Goal: Task Accomplishment & Management: Use online tool/utility

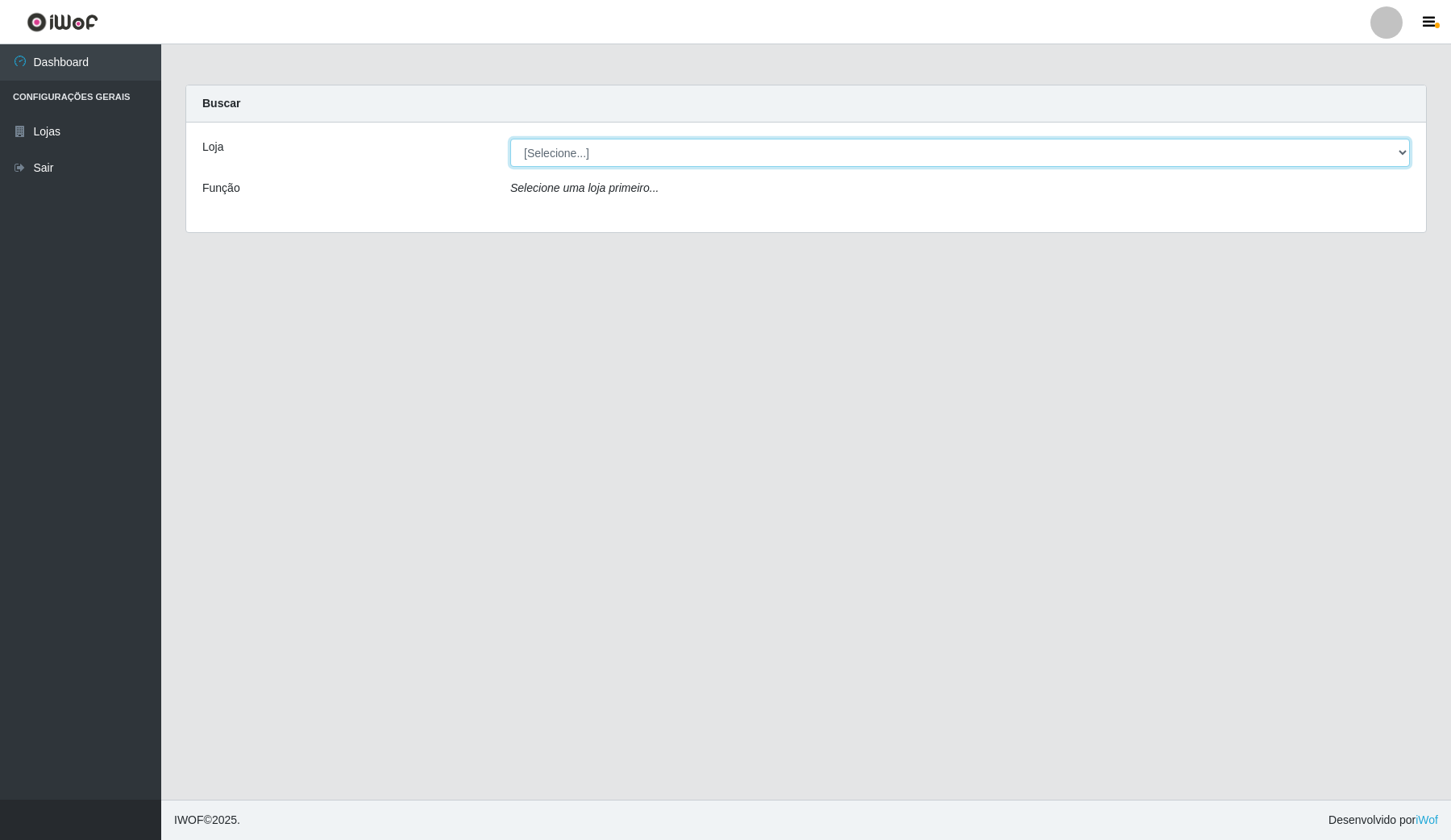
click at [766, 143] on select "[Selecione...] Rede Compras Supermercados - LOJA 4" at bounding box center [960, 153] width 900 height 29
select select "159"
click at [510, 139] on select "[Selecione...] Rede Compras Supermercados - LOJA 4" at bounding box center [960, 153] width 900 height 29
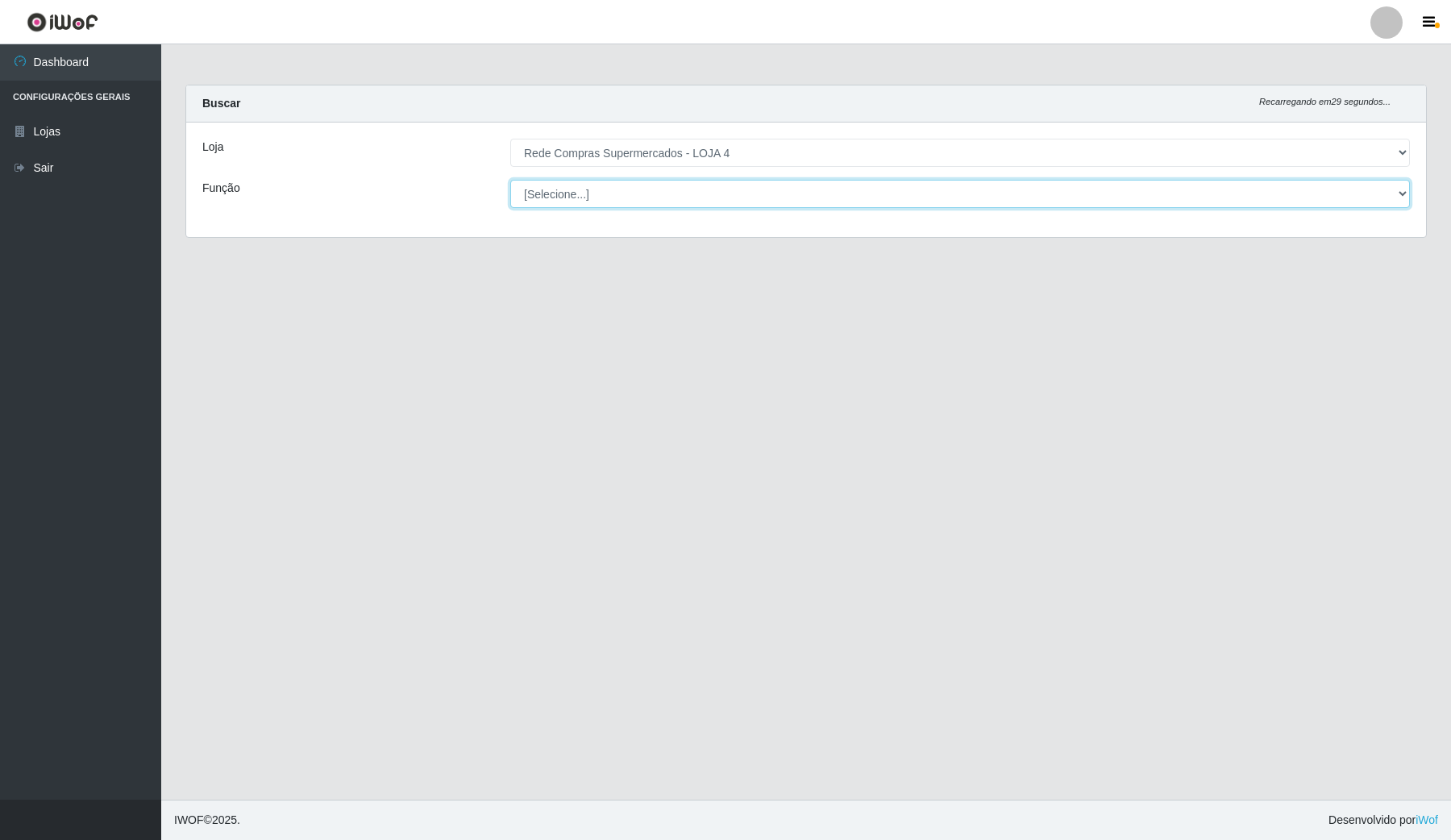
click at [748, 187] on select "[Selecione...] ASG ASG + ASG ++ Balconista Balconista + Balconista ++ Embalador…" at bounding box center [960, 194] width 900 height 29
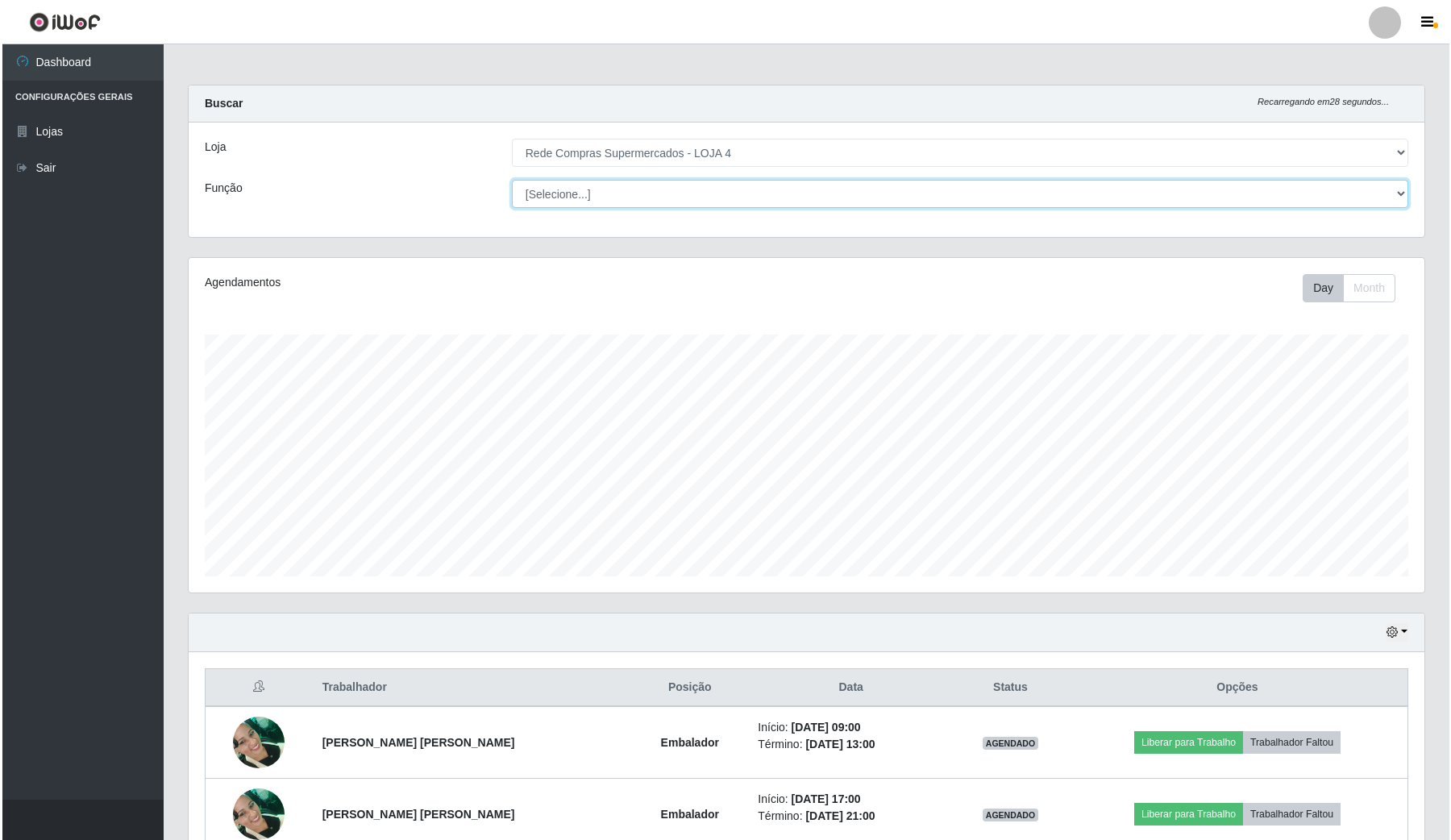
scroll to position [335, 1235]
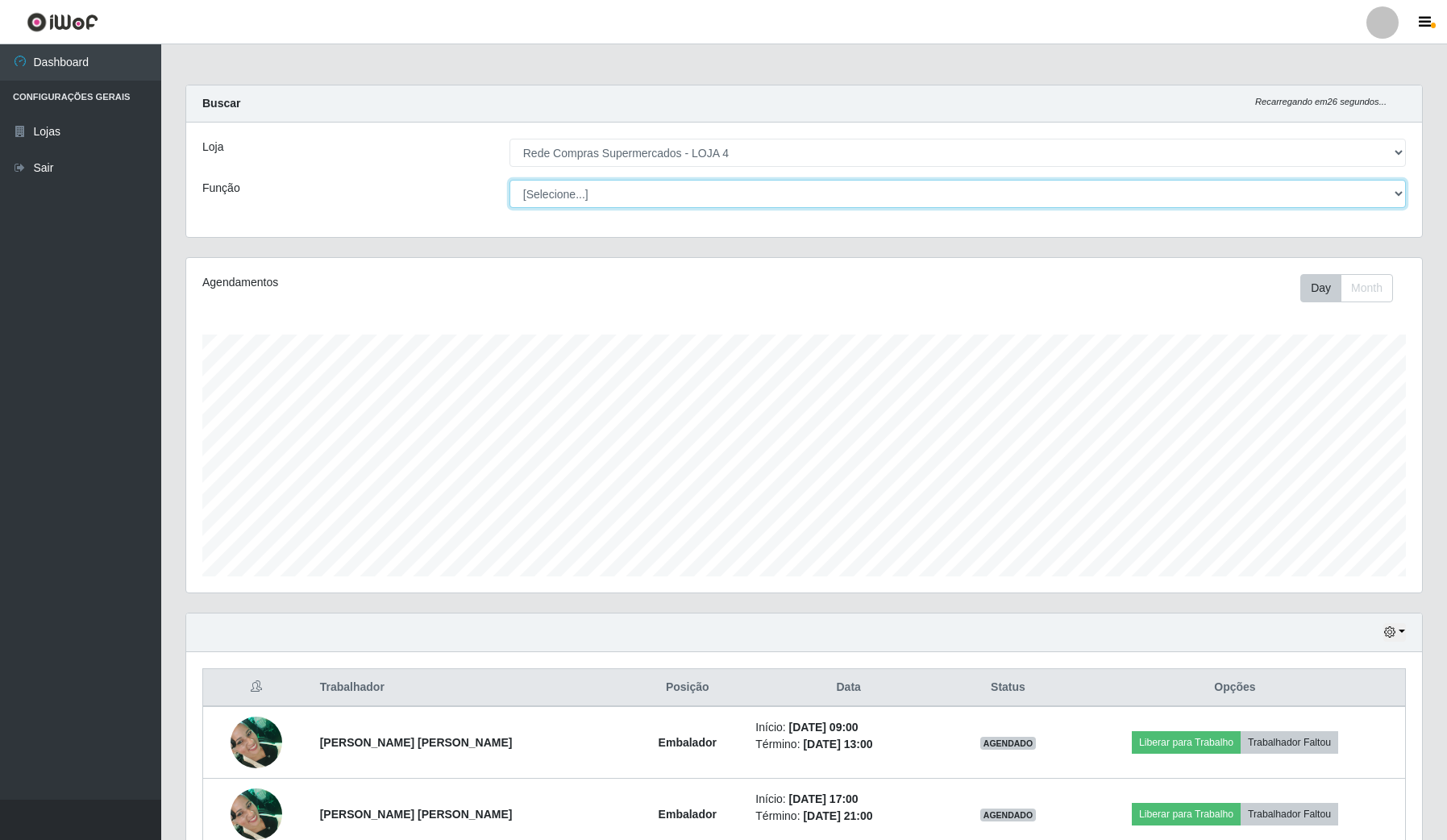
select select "1"
click at [510, 180] on select "[Selecione...] ASG ASG + ASG ++ Balconista Balconista + Balconista ++ Embalador…" at bounding box center [957, 194] width 896 height 29
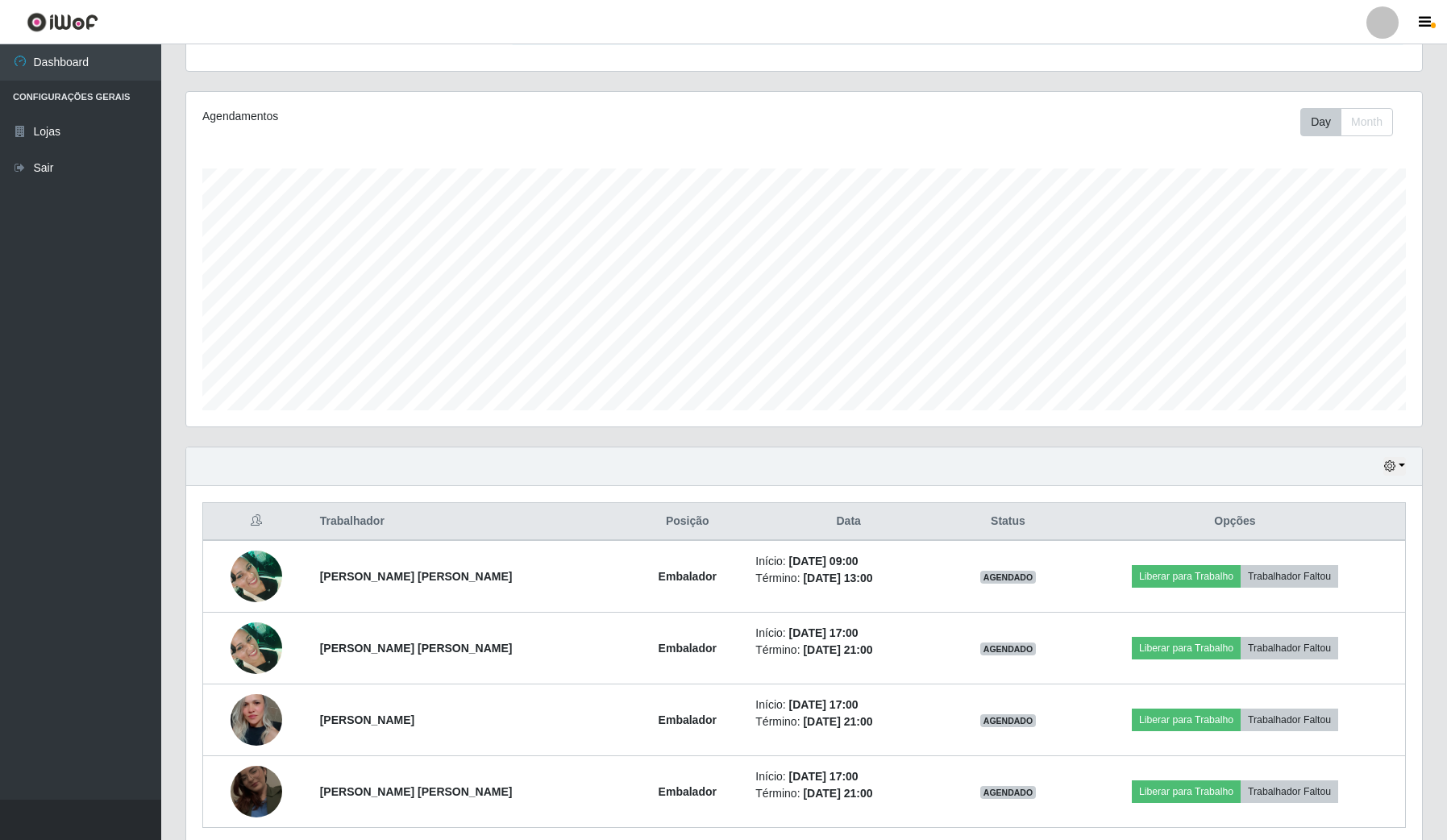
scroll to position [202, 0]
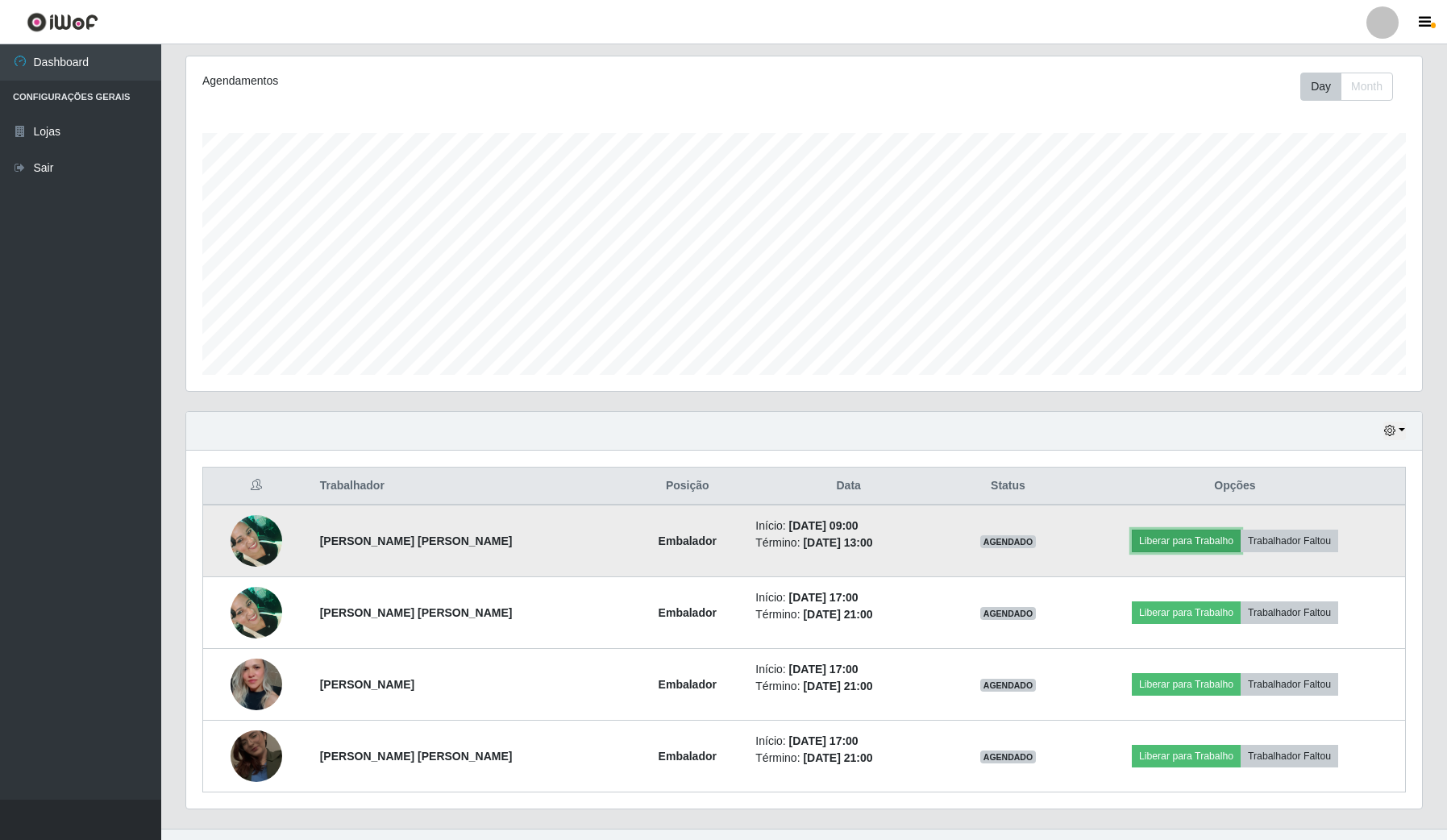
click at [1196, 548] on button "Liberar para Trabalho" at bounding box center [1186, 541] width 108 height 23
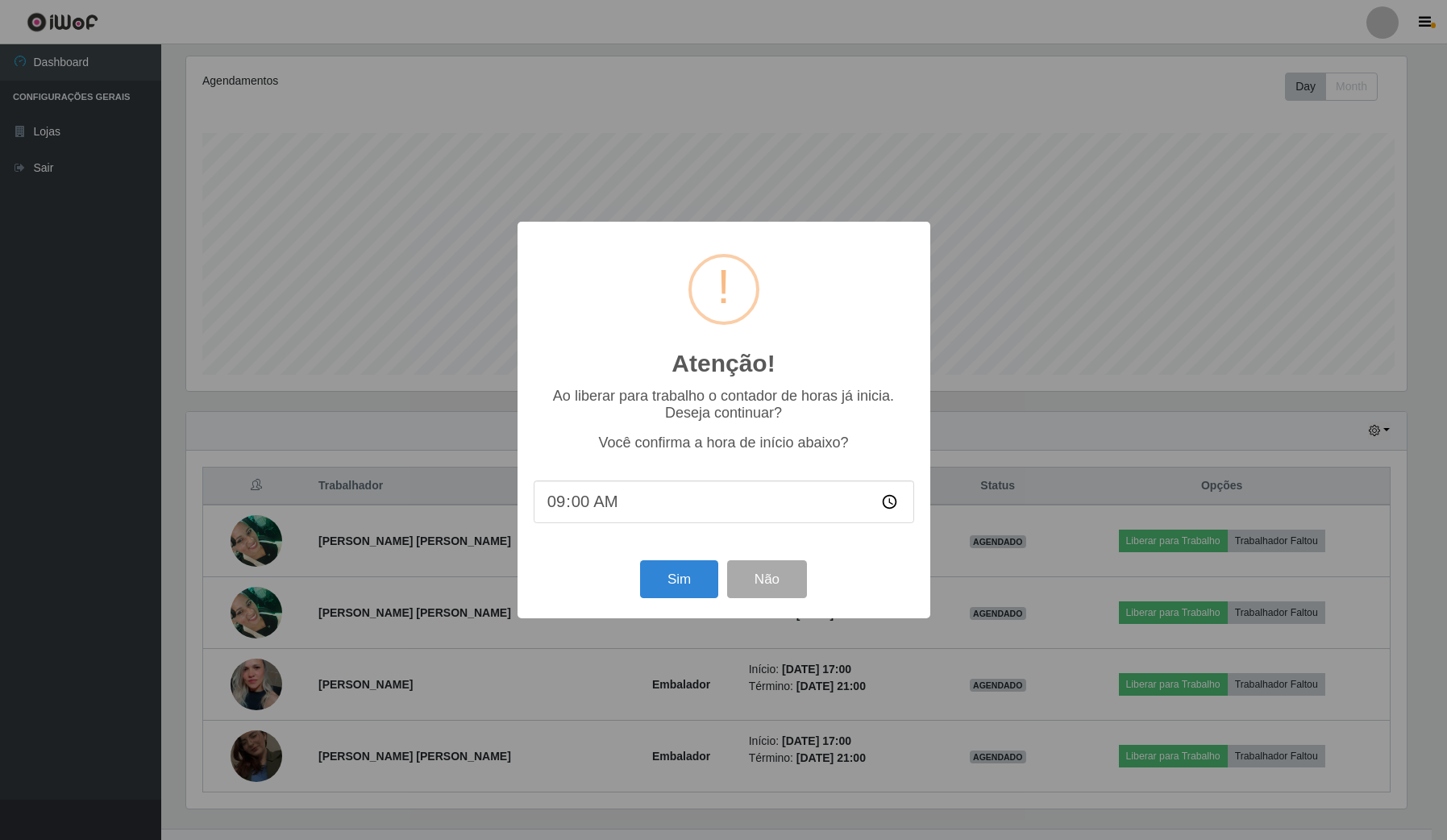
scroll to position [335, 1223]
click at [659, 583] on button "Sim" at bounding box center [680, 579] width 78 height 38
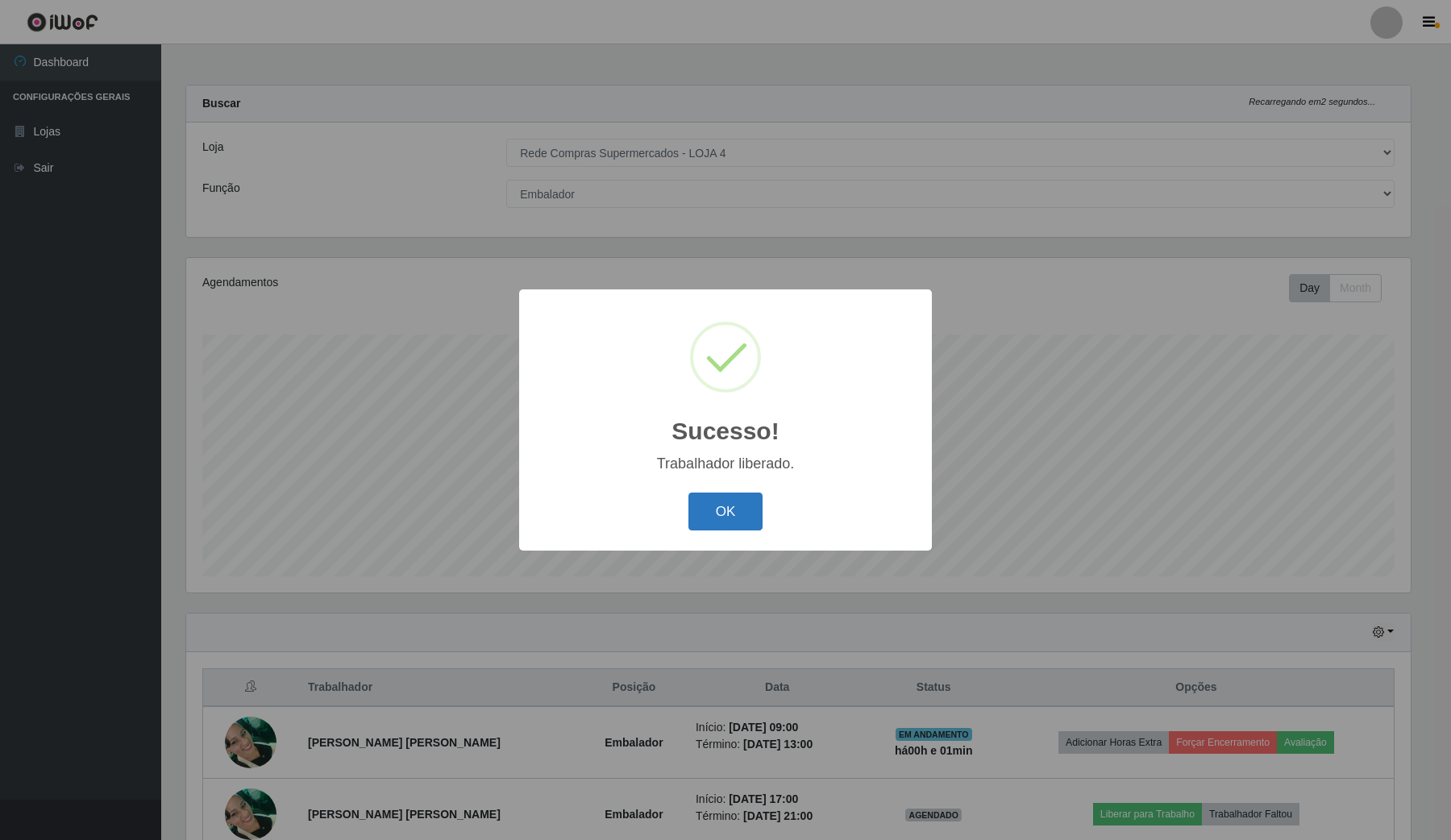
click at [732, 520] on button "OK" at bounding box center [726, 512] width 75 height 38
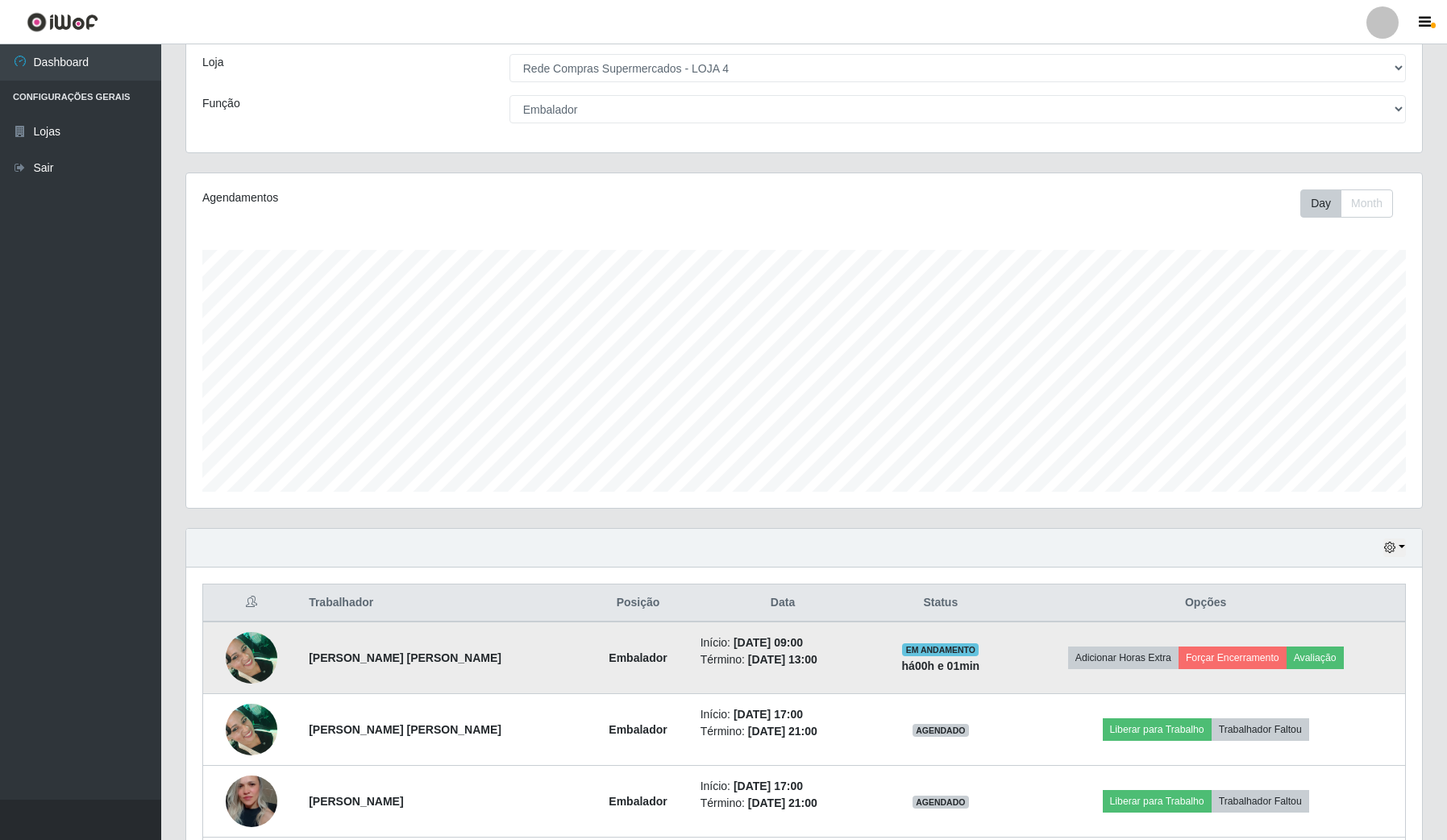
scroll to position [202, 0]
